Goal: Task Accomplishment & Management: Manage account settings

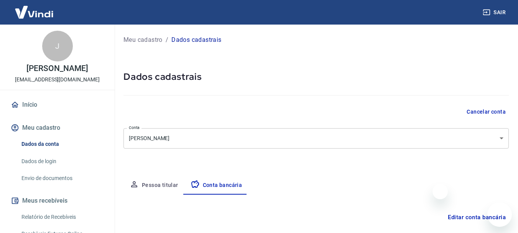
select select "3"
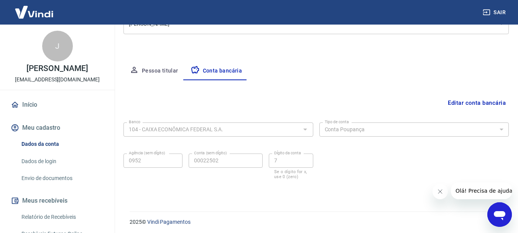
scroll to position [117, 0]
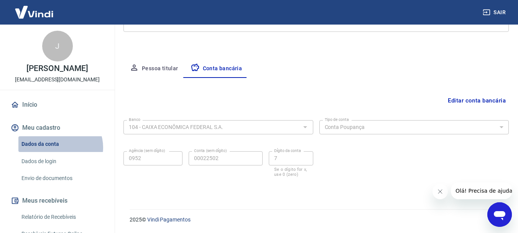
click at [60, 147] on link "Dados da conta" at bounding box center [61, 144] width 87 height 16
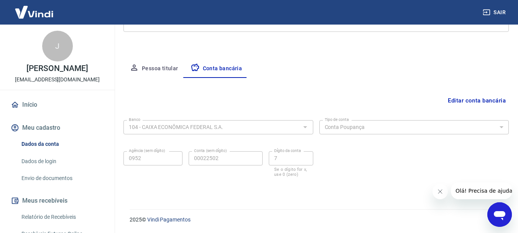
click at [25, 9] on img at bounding box center [34, 11] width 50 height 23
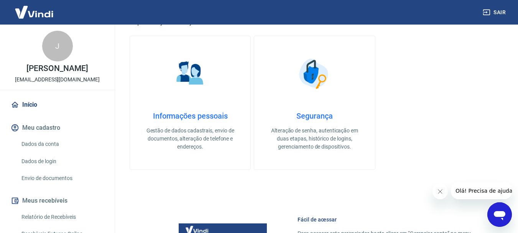
scroll to position [290, 0]
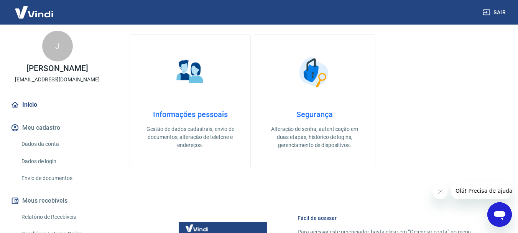
click at [208, 113] on h4 "Informações pessoais" at bounding box center [190, 114] width 96 height 9
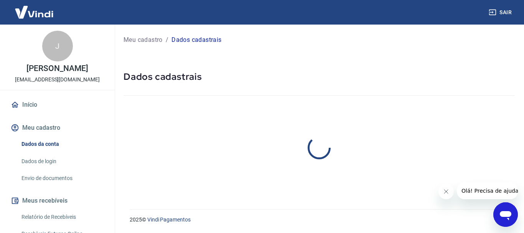
select select "GO"
select select "business"
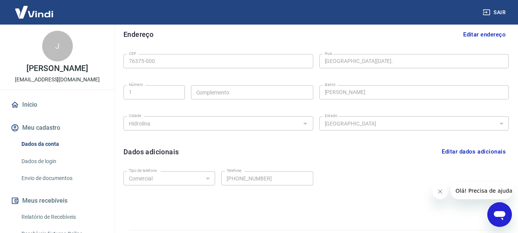
scroll to position [258, 0]
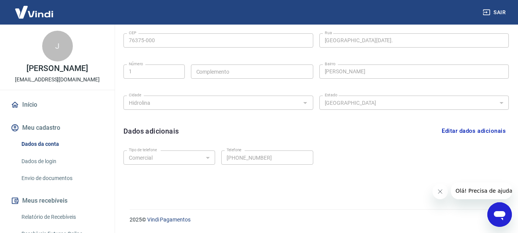
click at [70, 179] on link "Envio de documentos" at bounding box center [61, 178] width 87 height 16
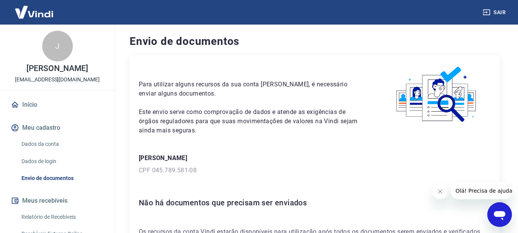
click at [56, 52] on div "J" at bounding box center [57, 46] width 31 height 31
click at [35, 12] on img at bounding box center [34, 11] width 50 height 23
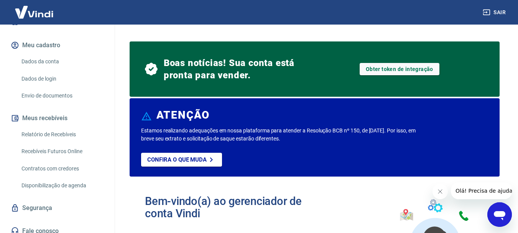
scroll to position [89, 0]
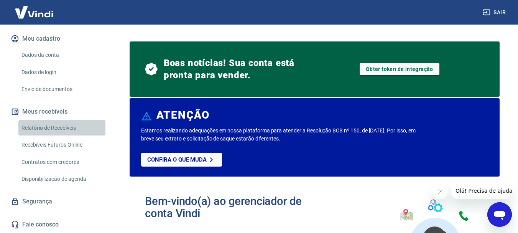
click at [72, 124] on link "Relatório de Recebíveis" at bounding box center [61, 128] width 87 height 16
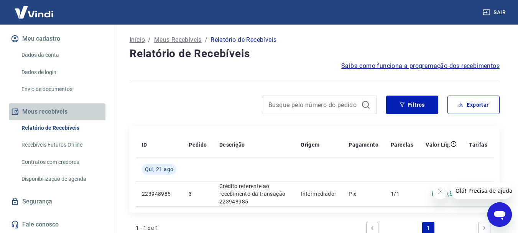
click at [57, 115] on button "Meus recebíveis" at bounding box center [57, 111] width 96 height 17
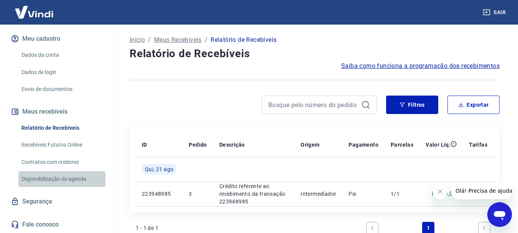
click at [72, 178] on link "Disponibilização de agenda" at bounding box center [61, 179] width 87 height 16
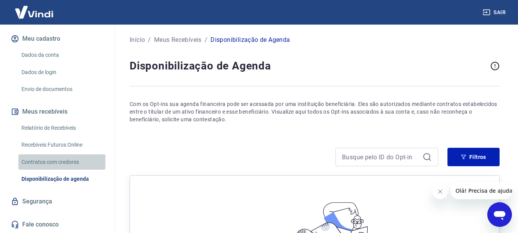
click at [70, 167] on link "Contratos com credores" at bounding box center [61, 162] width 87 height 16
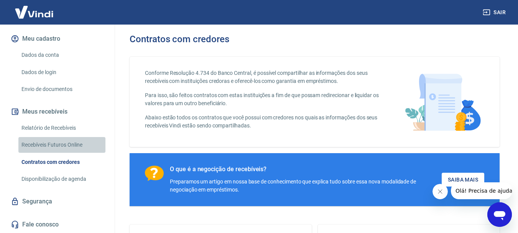
click at [68, 151] on link "Recebíveis Futuros Online" at bounding box center [61, 145] width 87 height 16
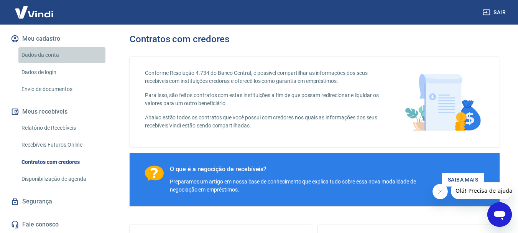
click at [64, 59] on link "Dados da conta" at bounding box center [61, 55] width 87 height 16
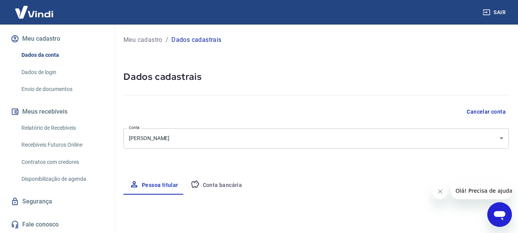
select select "GO"
select select "business"
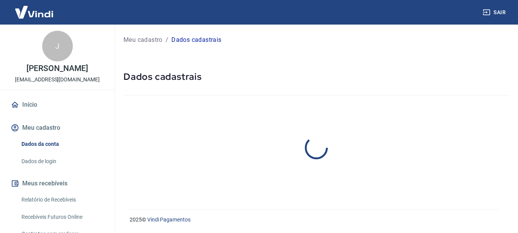
select select "GO"
select select "business"
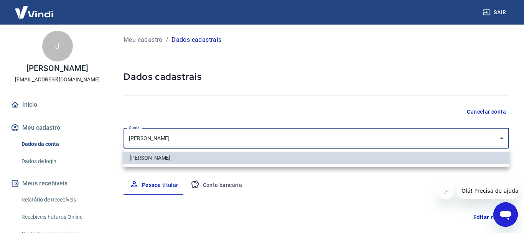
click at [505, 141] on body "Sair J Juliana Siqueira Santos juliana_siqueira13@hotmail.com Início Meu cadast…" at bounding box center [262, 116] width 524 height 233
click at [505, 141] on div at bounding box center [262, 116] width 524 height 233
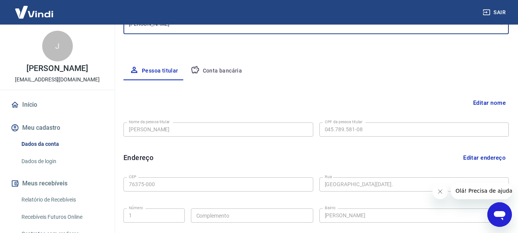
scroll to position [97, 0]
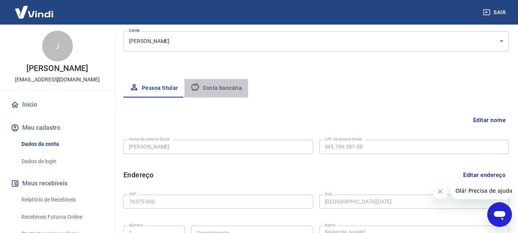
click at [234, 92] on button "Conta bancária" at bounding box center [216, 88] width 64 height 18
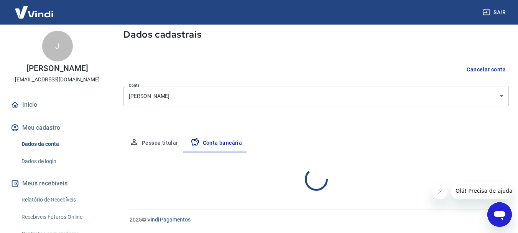
select select "3"
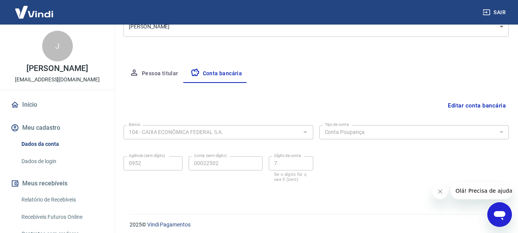
scroll to position [117, 0]
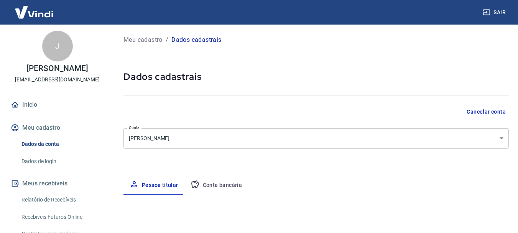
select select "GO"
select select "business"
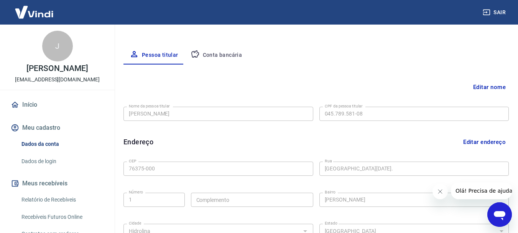
scroll to position [129, 0]
click at [482, 83] on button "Editar nome" at bounding box center [489, 88] width 39 height 15
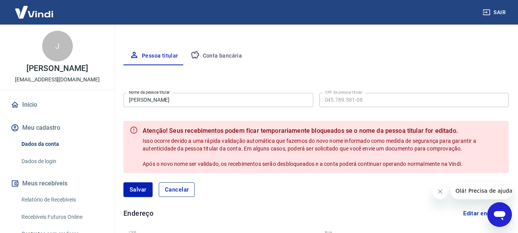
click at [173, 196] on button "Cancelar" at bounding box center [177, 189] width 36 height 15
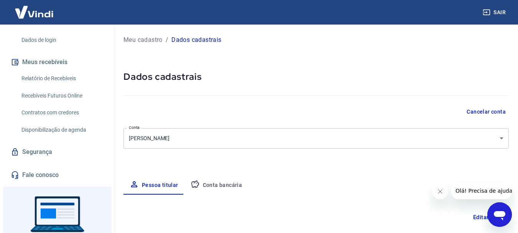
scroll to position [118, 0]
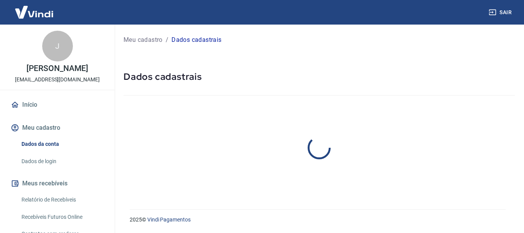
select select "GO"
select select "business"
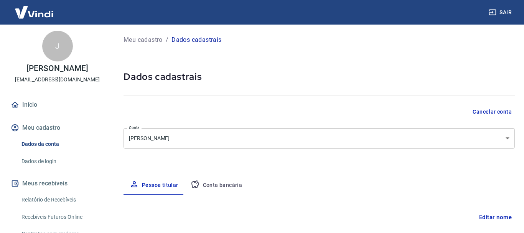
type input "045.789.581-08"
